Goal: Use online tool/utility: Utilize a website feature to perform a specific function

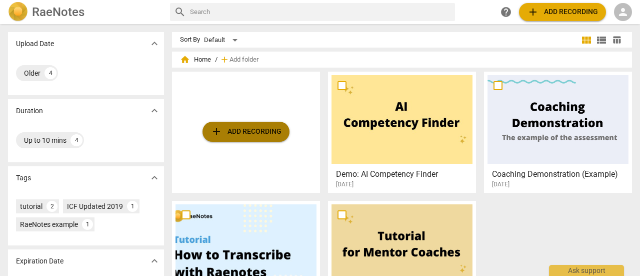
click at [221, 136] on span "add" at bounding box center [217, 132] width 12 height 12
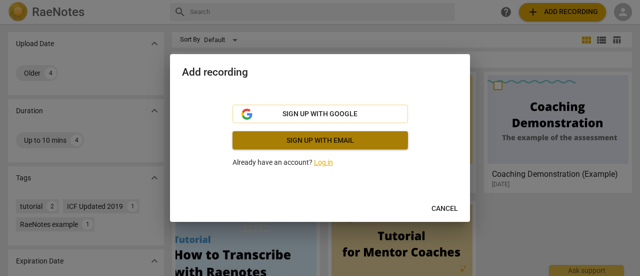
click at [271, 139] on span "Sign up with email" at bounding box center [321, 141] width 160 height 10
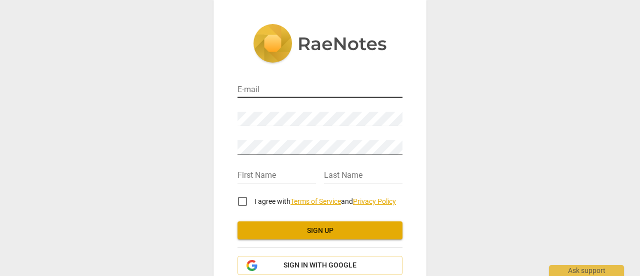
click at [259, 91] on input "email" at bounding box center [320, 90] width 165 height 15
type input "Slbrowntea@gmail.com"
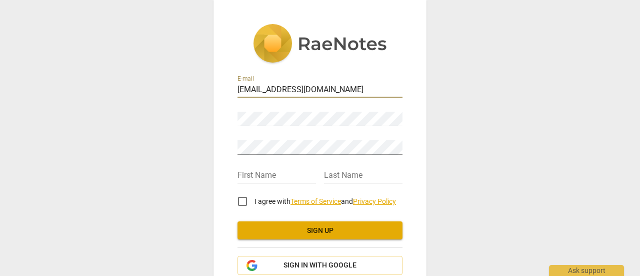
type input "Stephanie"
type input "Brown"
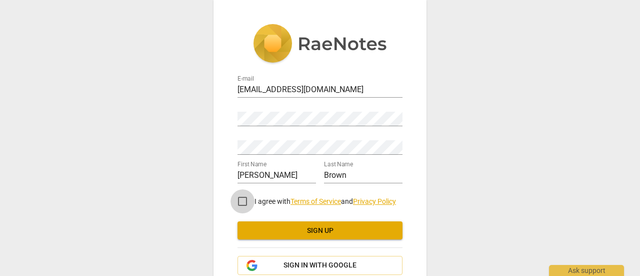
click at [241, 201] on input "I agree with Terms of Service and Privacy Policy" at bounding box center [243, 201] width 24 height 24
checkbox input "true"
click at [306, 234] on span "Sign up" at bounding box center [320, 231] width 149 height 10
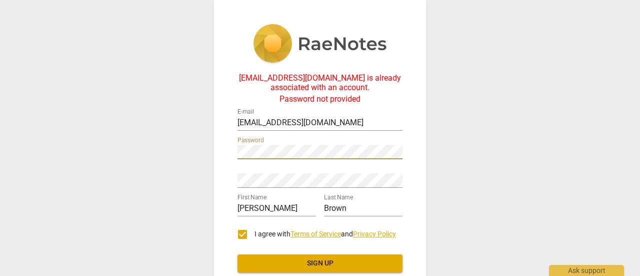
click at [214, 152] on div "Slbrowntea@gmail.com is already associated with an account. Password not provid…" at bounding box center [320, 183] width 213 height 366
click at [210, 158] on div "Slbrowntea@gmail.com is already associated with an account. Password not provid…" at bounding box center [320, 138] width 640 height 276
click at [522, 122] on div "Slbrowntea@gmail.com is already associated with an account. Password not provid…" at bounding box center [320, 138] width 640 height 276
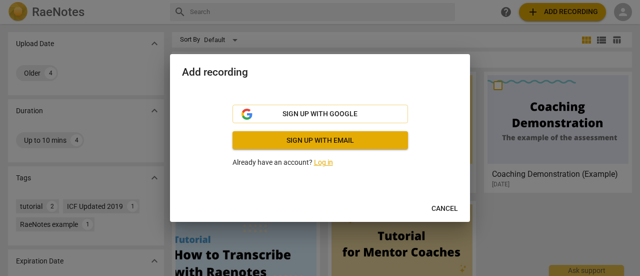
click at [324, 161] on link "Log in" at bounding box center [323, 162] width 19 height 8
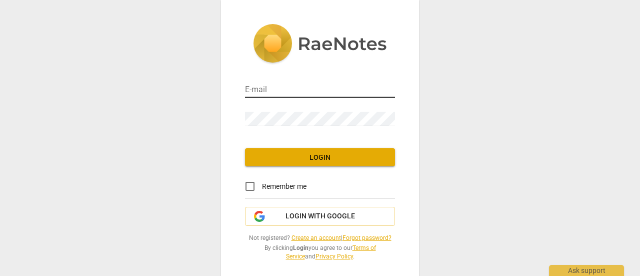
click at [272, 92] on input "email" at bounding box center [320, 90] width 150 height 15
type input "Slbrowntea@gmail.com"
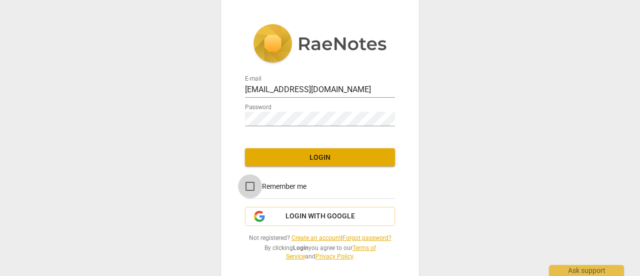
click at [247, 185] on input "Remember me" at bounding box center [250, 186] width 24 height 24
checkbox input "true"
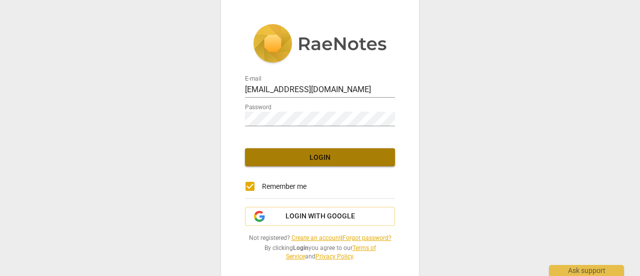
click at [322, 160] on span "Login" at bounding box center [320, 158] width 134 height 10
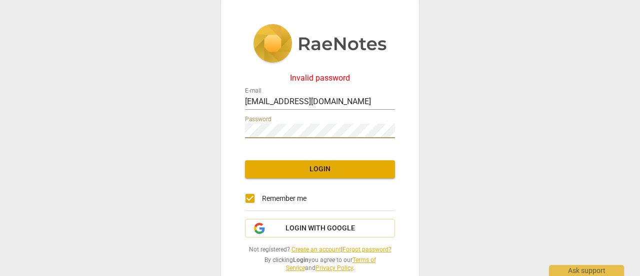
click at [174, 133] on div "Invalid password E-mail Slbrowntea@gmail.com Password Login Remember me Login w…" at bounding box center [320, 138] width 640 height 276
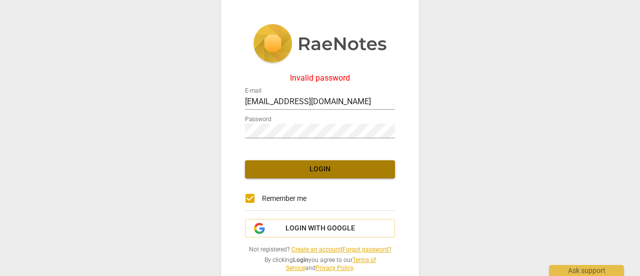
click at [268, 169] on span "Login" at bounding box center [320, 169] width 134 height 10
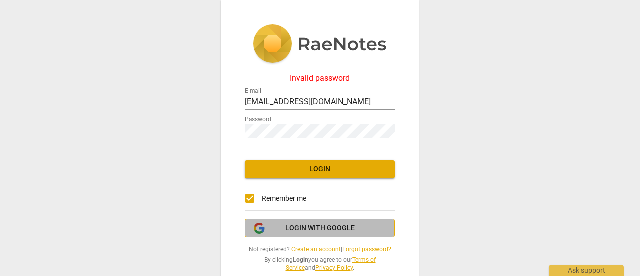
click at [308, 223] on span "Login with Google" at bounding box center [321, 228] width 70 height 10
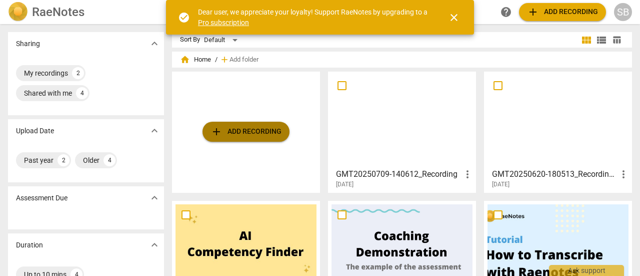
click at [259, 131] on span "add Add recording" at bounding box center [246, 132] width 71 height 12
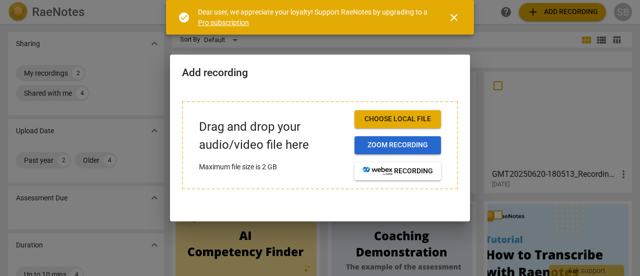
click at [375, 146] on span "Zoom recording" at bounding box center [398, 145] width 71 height 10
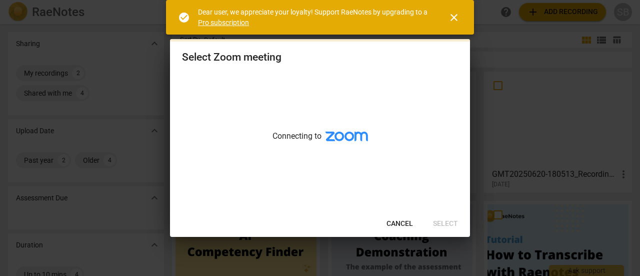
click at [393, 221] on span "Cancel" at bounding box center [400, 224] width 27 height 10
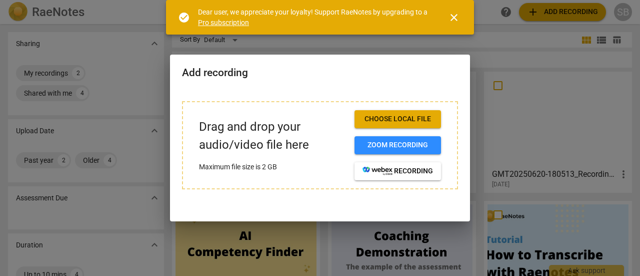
click at [388, 114] on span "Choose local file" at bounding box center [398, 119] width 71 height 10
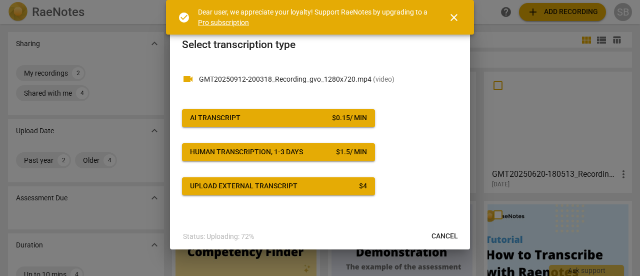
click at [346, 119] on div "$ 0.15 / min" at bounding box center [349, 118] width 35 height 10
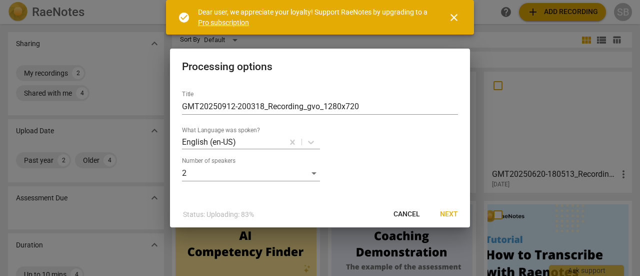
click at [448, 212] on span "Next" at bounding box center [449, 214] width 18 height 10
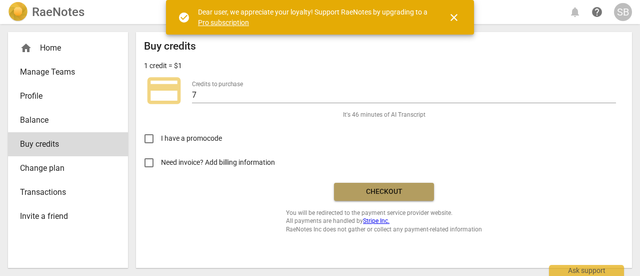
click at [385, 191] on span "Checkout" at bounding box center [384, 192] width 84 height 10
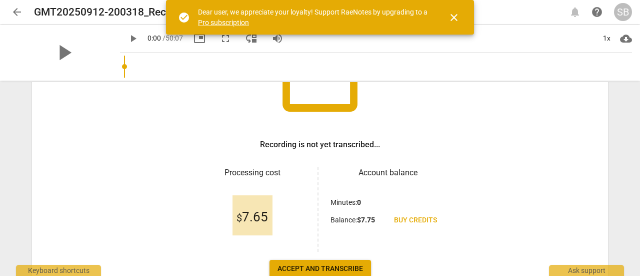
scroll to position [112, 0]
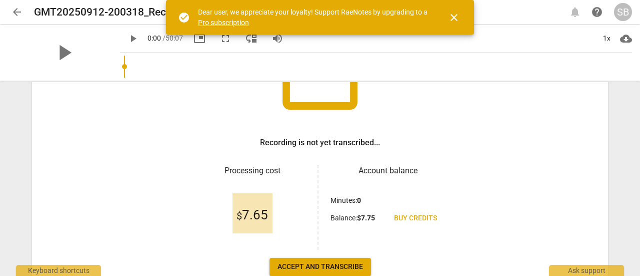
click at [329, 264] on span "Accept and transcribe" at bounding box center [321, 267] width 86 height 10
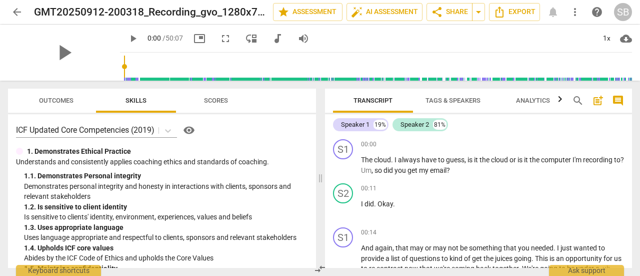
click at [451, 101] on span "Tags & Speakers" at bounding box center [453, 101] width 55 height 8
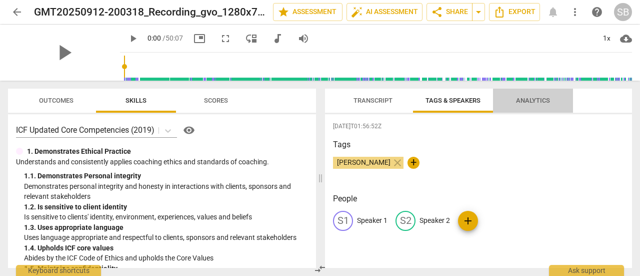
click at [526, 100] on span "Analytics" at bounding box center [533, 101] width 34 height 8
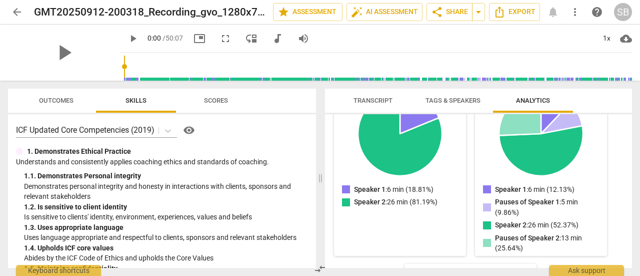
scroll to position [156, 0]
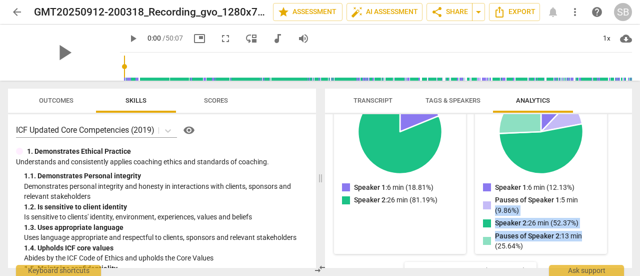
drag, startPoint x: 627, startPoint y: 188, endPoint x: 628, endPoint y: 218, distance: 29.5
click at [628, 218] on div "Speaker 1 Spoke for 6 minutes ( 12.13% ) Paused for 5 minutes ( 9.86% ) Talk-to…" at bounding box center [478, 191] width 307 height 154
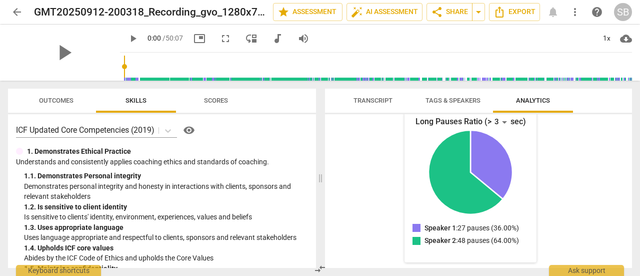
scroll to position [307, 0]
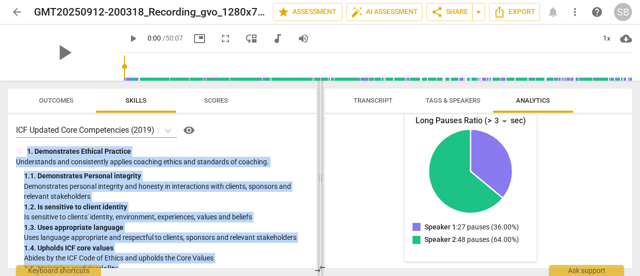
drag, startPoint x: 312, startPoint y: 120, endPoint x: 318, endPoint y: 138, distance: 19.5
click at [318, 138] on div "Outcomes Skills Scores ICF Updated Core Competencies (2019) visibility 1. Demon…" at bounding box center [320, 178] width 640 height 195
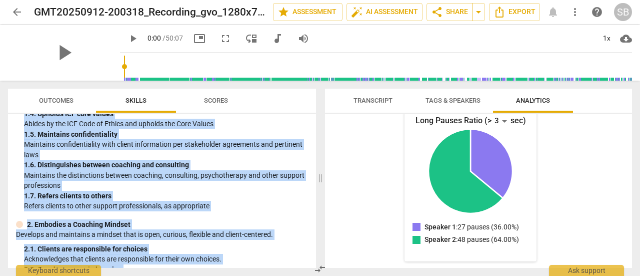
scroll to position [295, 0]
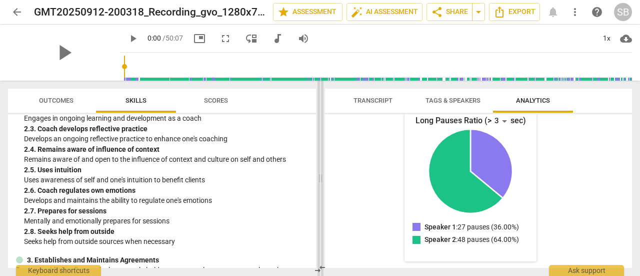
click at [323, 151] on span at bounding box center [321, 178] width 6 height 195
click at [228, 102] on span "Scores" at bounding box center [216, 101] width 24 height 8
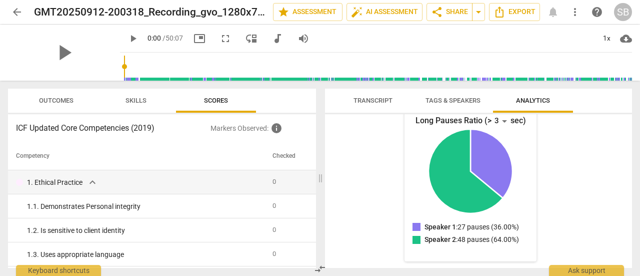
click at [317, 153] on div "Outcomes Skills Scores ICF Updated Core Competencies (2019) Markers Observed : …" at bounding box center [160, 178] width 320 height 195
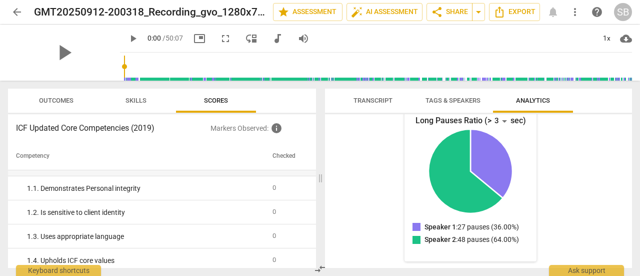
scroll to position [0, 0]
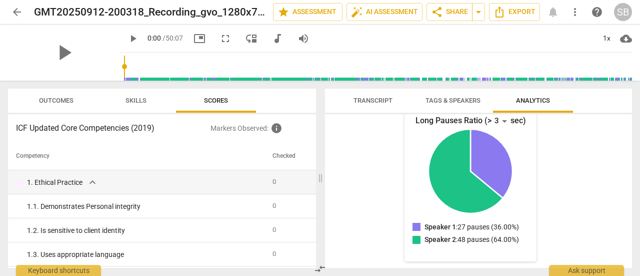
click at [357, 103] on span "Transcript" at bounding box center [373, 101] width 39 height 8
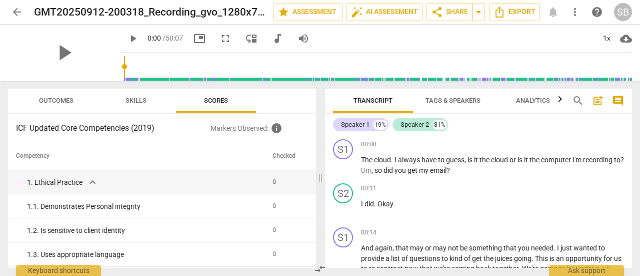
click at [626, 38] on span "cloud_download" at bounding box center [626, 39] width 12 height 12
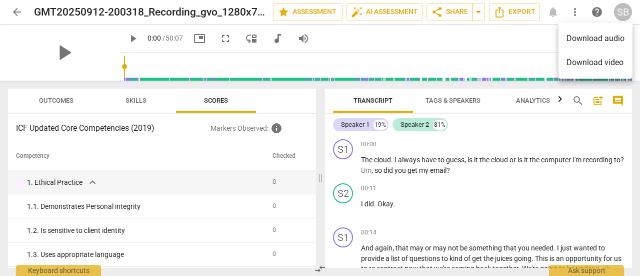
click at [503, 35] on div at bounding box center [320, 138] width 640 height 276
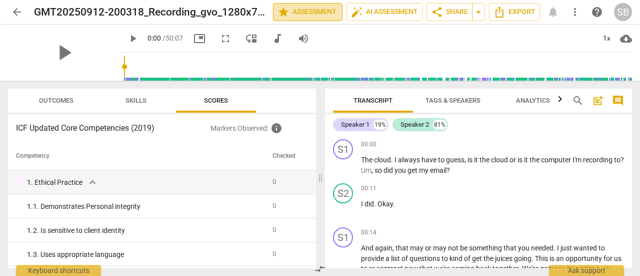
click at [325, 10] on span "star Assessment" at bounding box center [308, 12] width 61 height 12
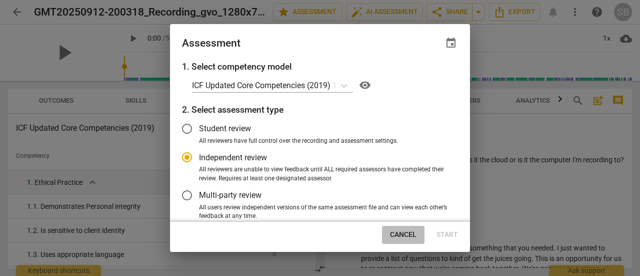
click at [410, 237] on span "Cancel" at bounding box center [403, 235] width 27 height 10
radio input "false"
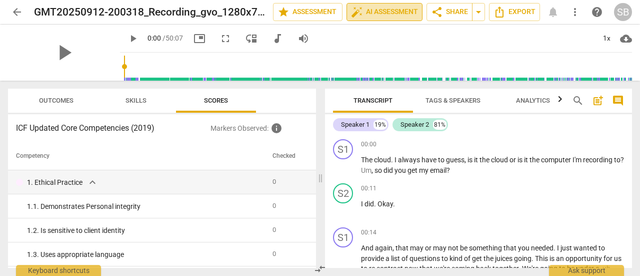
click at [389, 10] on span "auto_fix_high AI Assessment" at bounding box center [384, 12] width 67 height 12
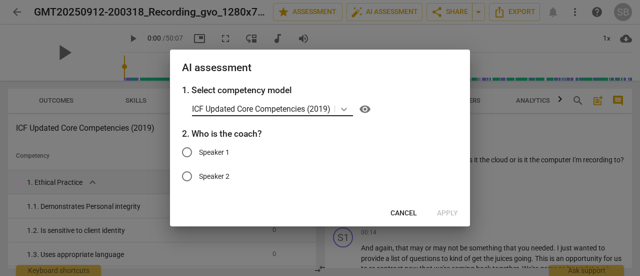
click at [343, 111] on icon at bounding box center [344, 109] width 10 height 10
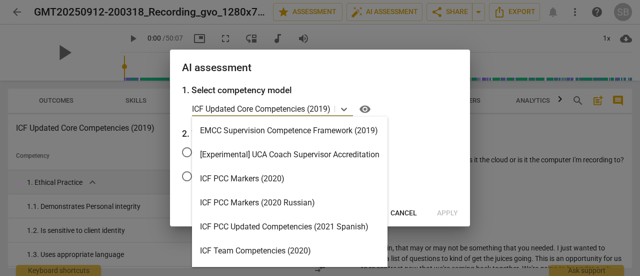
click at [288, 176] on div "ICF PCC Markers (2020)" at bounding box center [290, 179] width 196 height 24
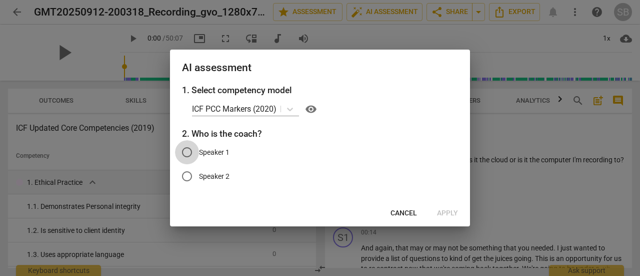
click at [188, 151] on input "Speaker 1" at bounding box center [187, 152] width 24 height 24
radio input "true"
click at [441, 213] on span "Apply" at bounding box center [447, 213] width 21 height 10
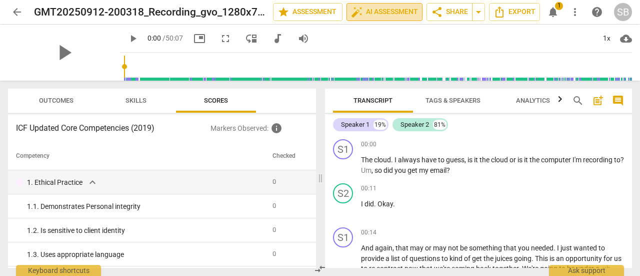
click at [403, 15] on span "auto_fix_high AI Assessment" at bounding box center [384, 12] width 67 height 12
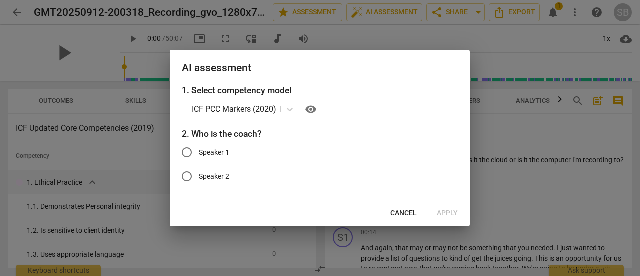
click at [414, 33] on div at bounding box center [320, 138] width 640 height 276
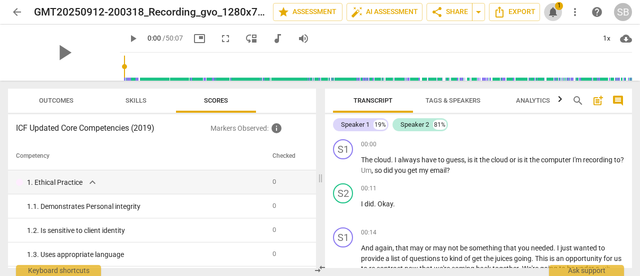
click at [557, 11] on span "notifications" at bounding box center [553, 12] width 12 height 12
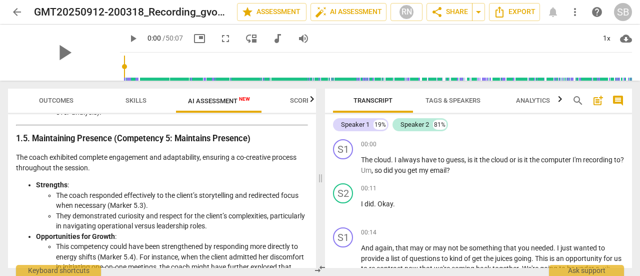
scroll to position [956, 0]
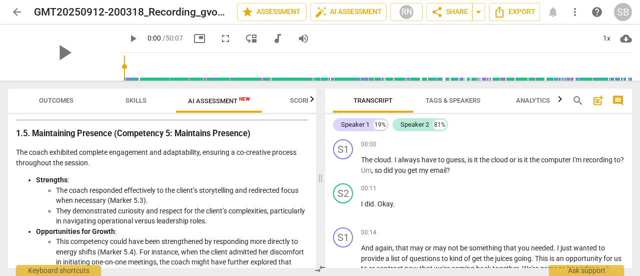
click at [312, 190] on div "Disclaimer: AI can make mistakes. Consult a qualified mentor coach before actin…" at bounding box center [162, 191] width 308 height 154
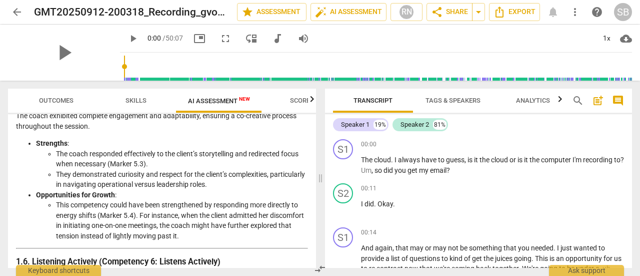
scroll to position [992, 0]
click at [626, 41] on span "cloud_download" at bounding box center [626, 39] width 12 height 12
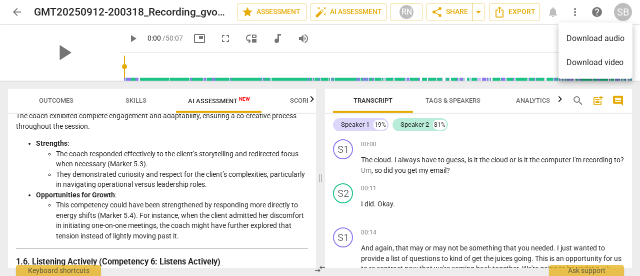
click at [558, 204] on div at bounding box center [320, 138] width 640 height 276
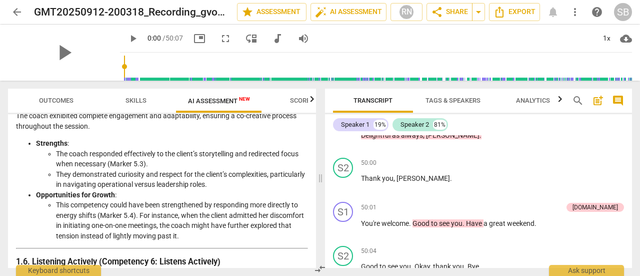
scroll to position [10666, 0]
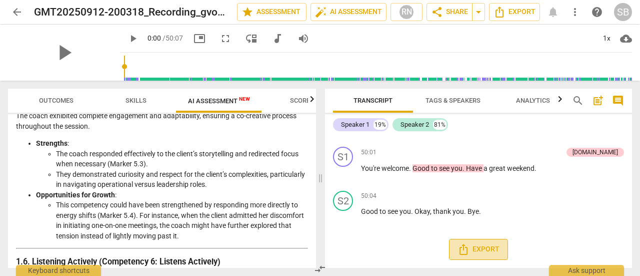
click at [484, 249] on span "Export" at bounding box center [479, 249] width 42 height 12
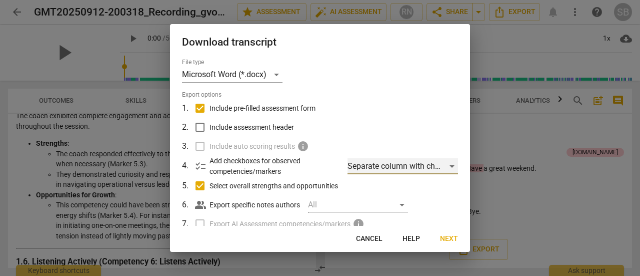
click at [449, 165] on div "Separate column with check marks" at bounding box center [403, 166] width 111 height 16
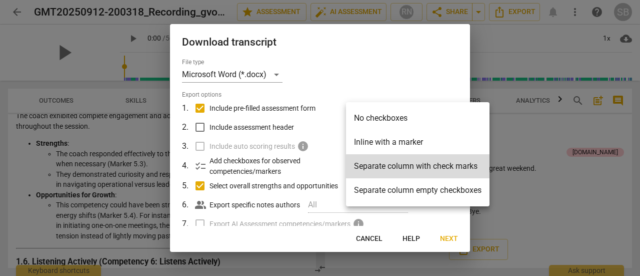
click at [513, 133] on div at bounding box center [320, 138] width 640 height 276
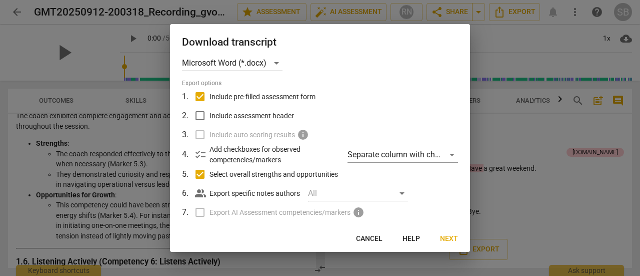
scroll to position [11, 0]
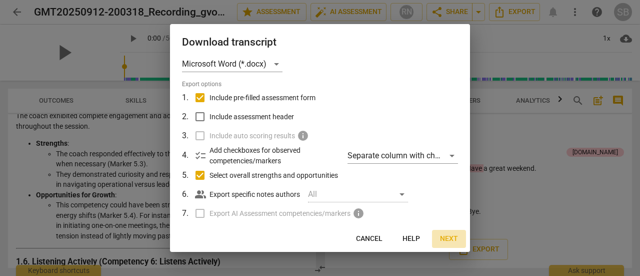
click at [448, 241] on span "Next" at bounding box center [449, 239] width 18 height 10
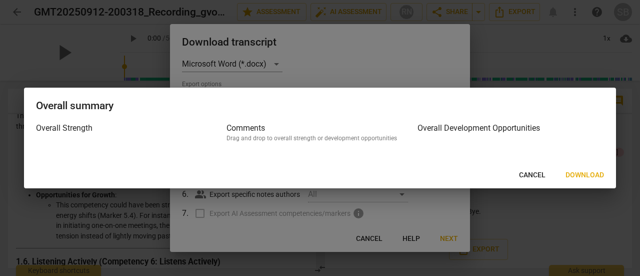
click at [590, 177] on span "Download" at bounding box center [585, 175] width 39 height 10
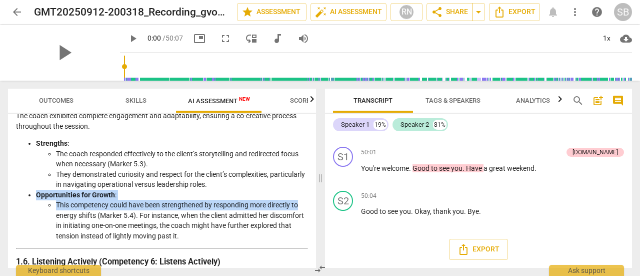
drag, startPoint x: 312, startPoint y: 193, endPoint x: 316, endPoint y: 215, distance: 22.4
click at [316, 215] on div "Outcomes Skills AI Assessment New Scores Disclaimer: AI can make mistakes. Cons…" at bounding box center [160, 178] width 320 height 195
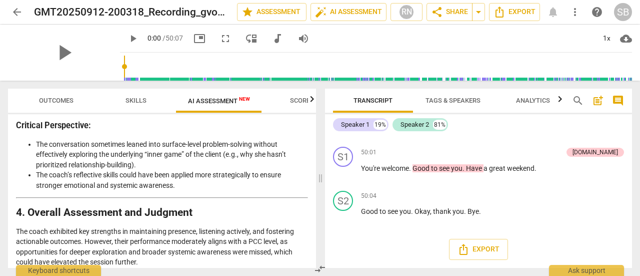
scroll to position [1967, 0]
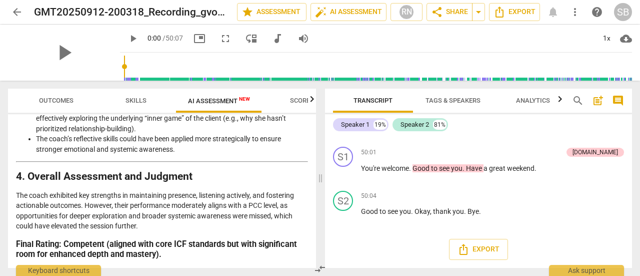
click at [316, 259] on div "Outcomes Skills AI Assessment New Scores Disclaimer: AI can make mistakes. Cons…" at bounding box center [160, 178] width 320 height 195
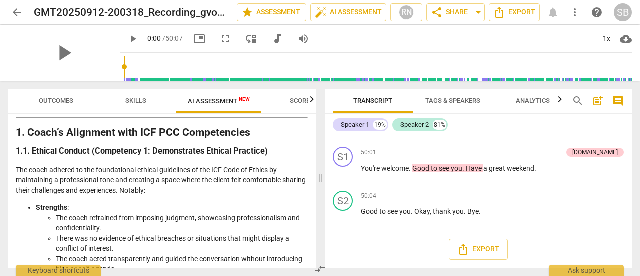
scroll to position [0, 0]
